Goal: Task Accomplishment & Management: Manage account settings

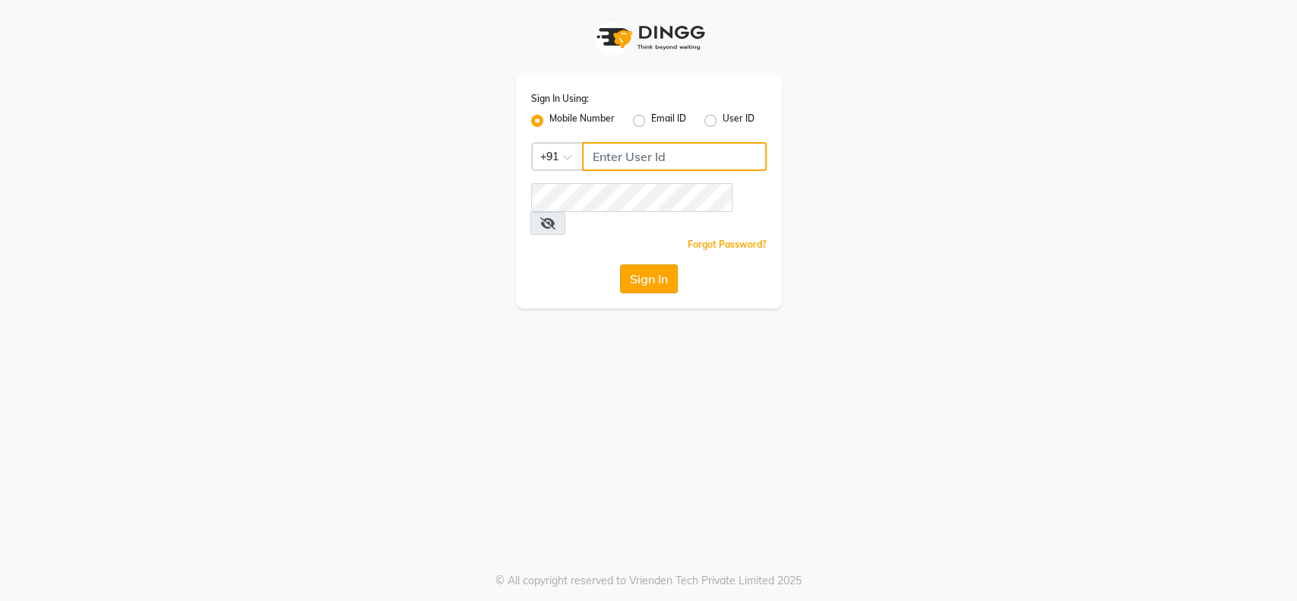
type input "9004145990"
click at [653, 264] on button "Sign In" at bounding box center [649, 278] width 58 height 29
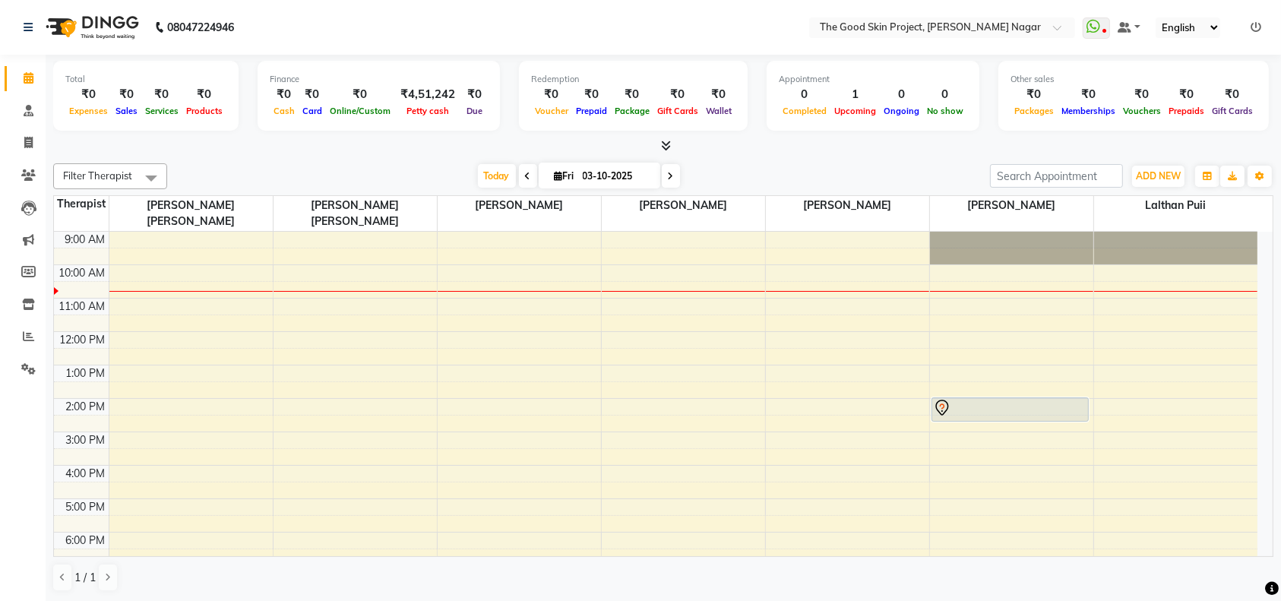
click at [618, 180] on input "03-10-2025" at bounding box center [616, 176] width 76 height 23
select select "10"
select select "2025"
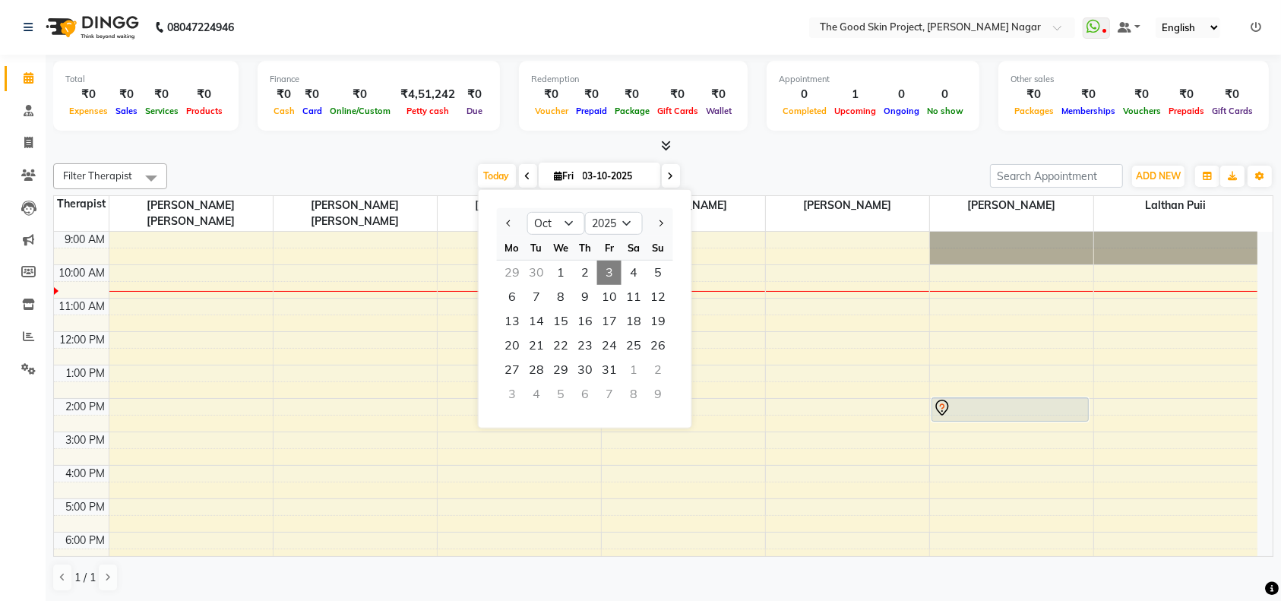
click at [578, 182] on input "03-10-2025" at bounding box center [616, 176] width 76 height 23
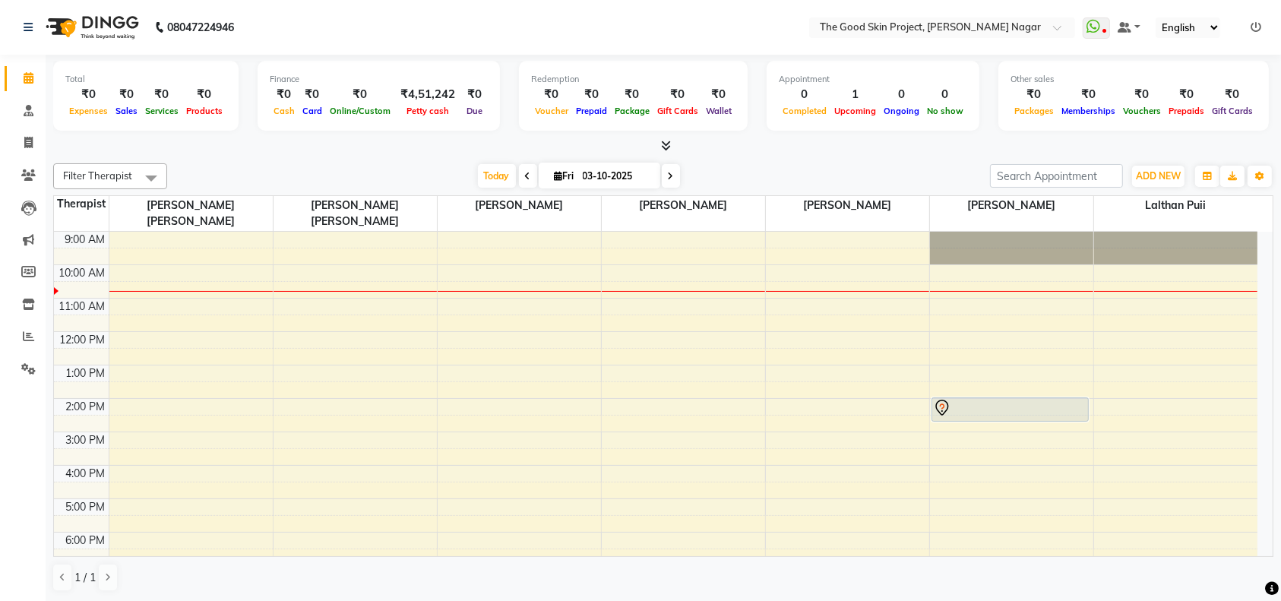
click at [578, 182] on input "03-10-2025" at bounding box center [616, 176] width 76 height 23
select select "10"
select select "2025"
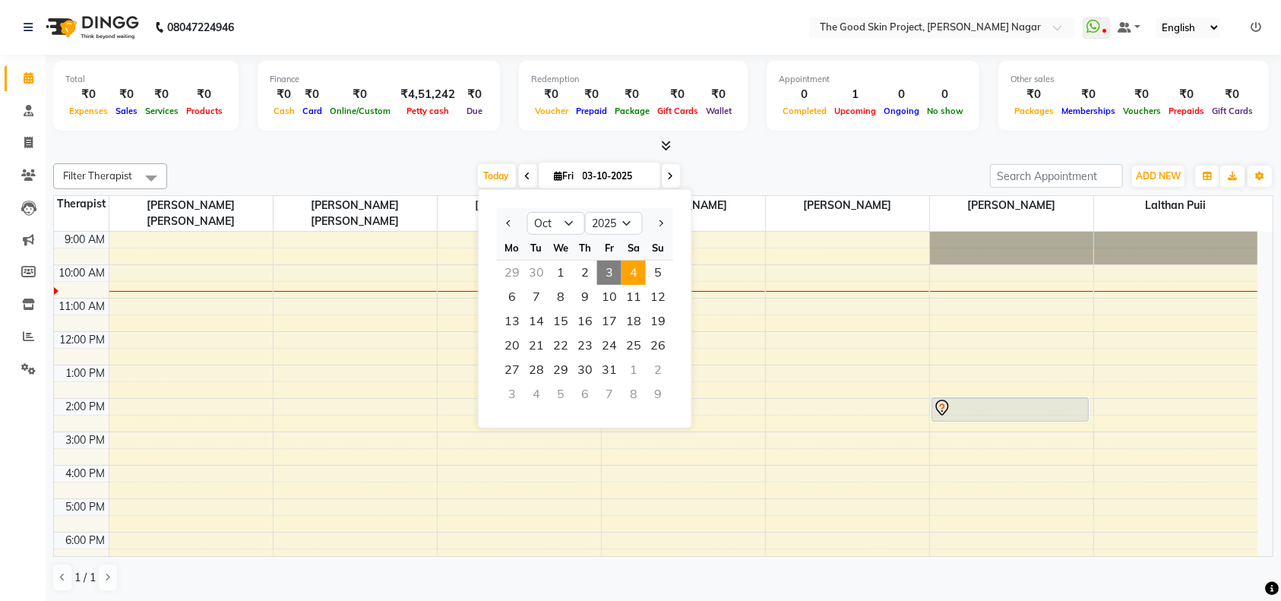
click at [631, 275] on span "4" at bounding box center [634, 273] width 24 height 24
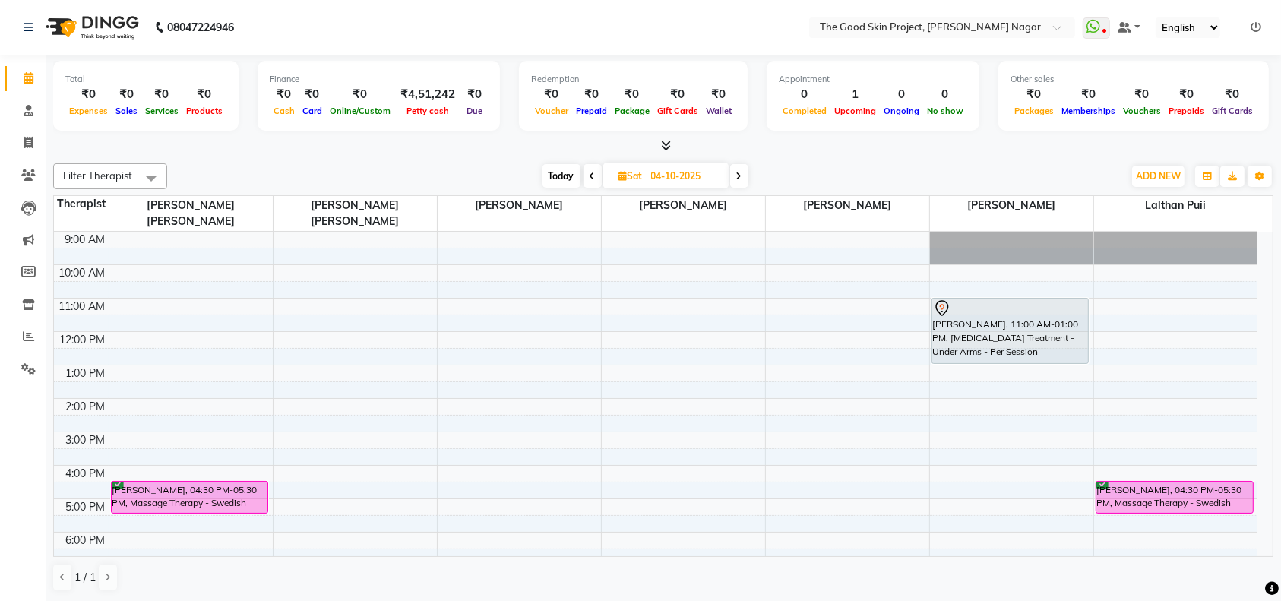
drag, startPoint x: 592, startPoint y: 173, endPoint x: 825, endPoint y: 362, distance: 300.4
click at [592, 173] on icon at bounding box center [593, 176] width 6 height 9
type input "03-10-2025"
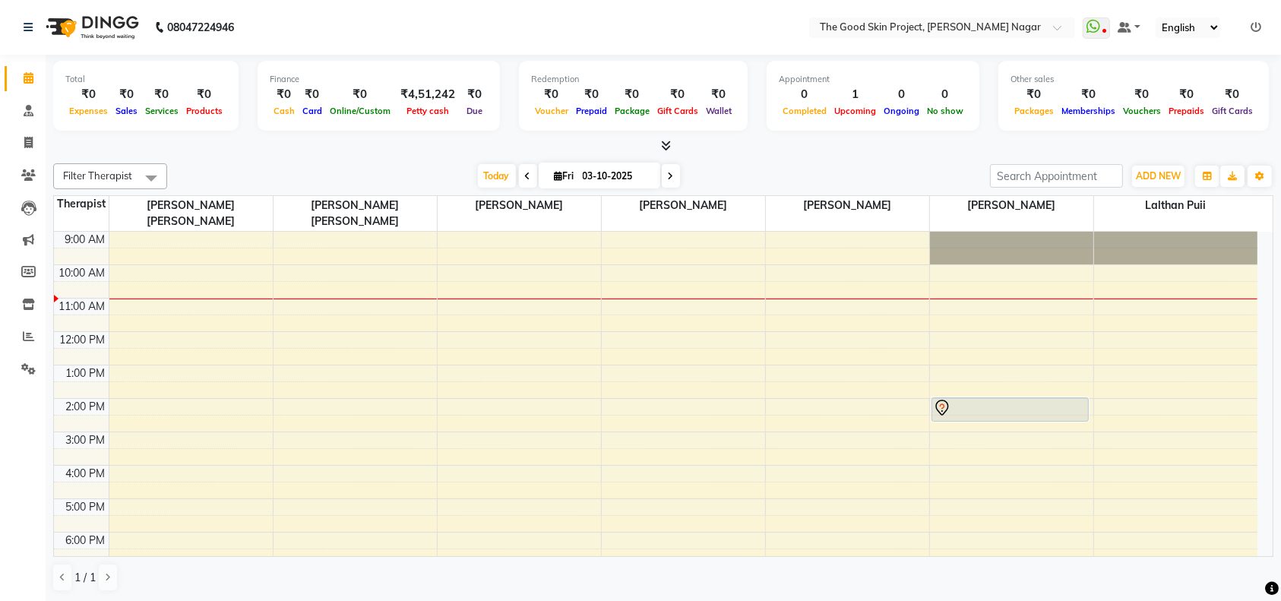
scroll to position [24, 0]
